Goal: Task Accomplishment & Management: Use online tool/utility

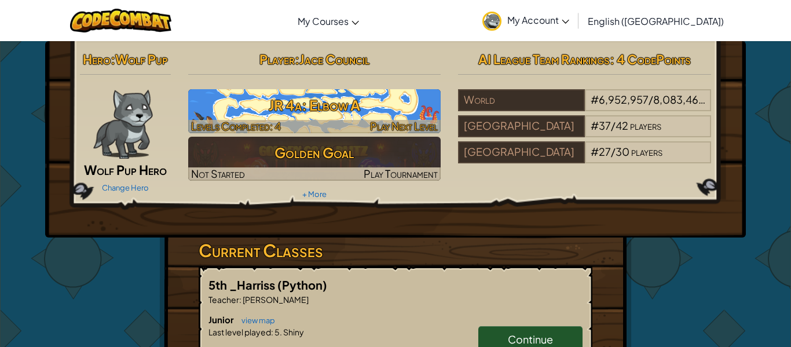
click at [232, 92] on h3 "JR 4a: Elbow A" at bounding box center [314, 105] width 253 height 26
